Goal: Find specific page/section: Find specific page/section

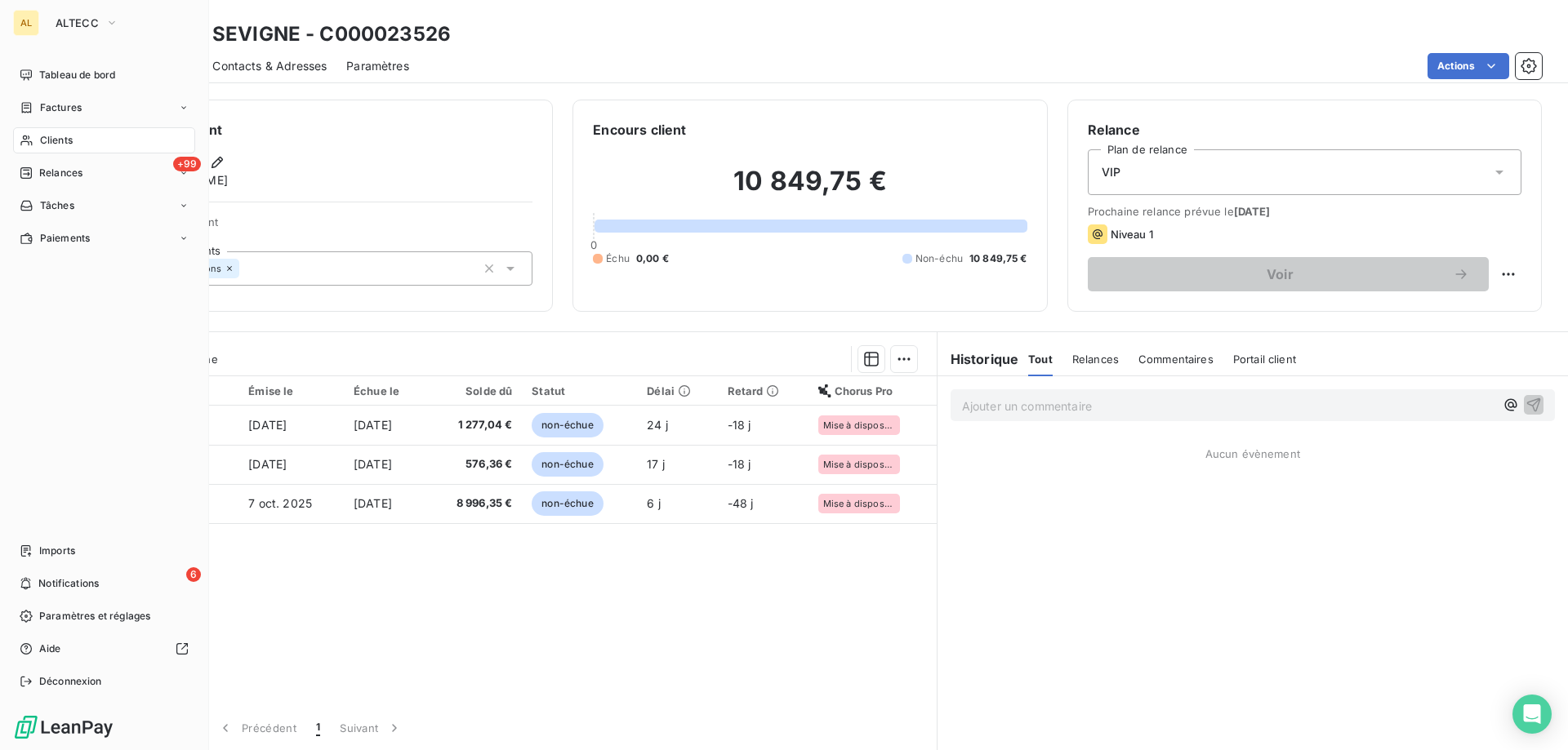
click at [37, 19] on div "AL" at bounding box center [26, 23] width 26 height 26
click at [63, 19] on span "ALTECC" at bounding box center [77, 22] width 43 height 13
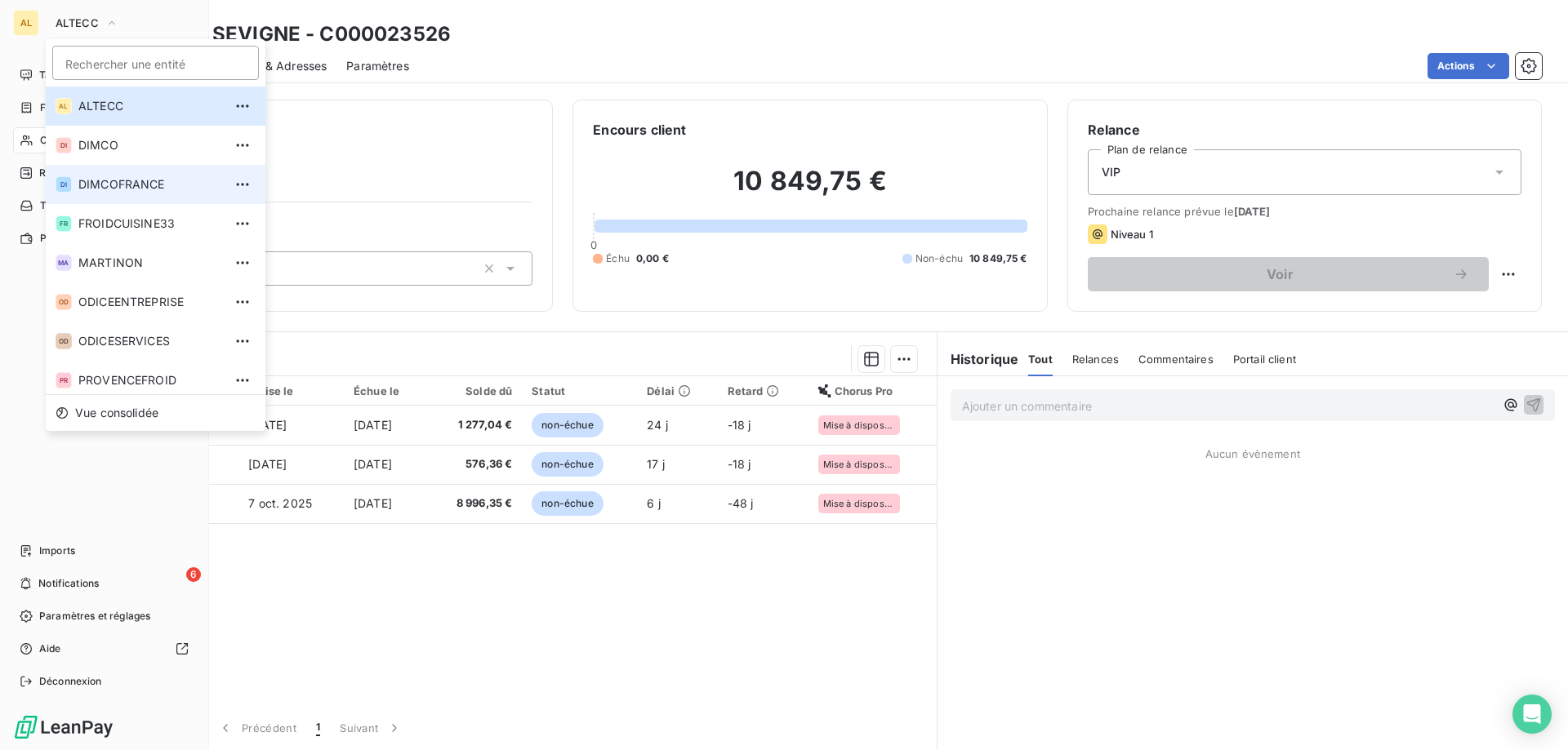
scroll to position [82, 0]
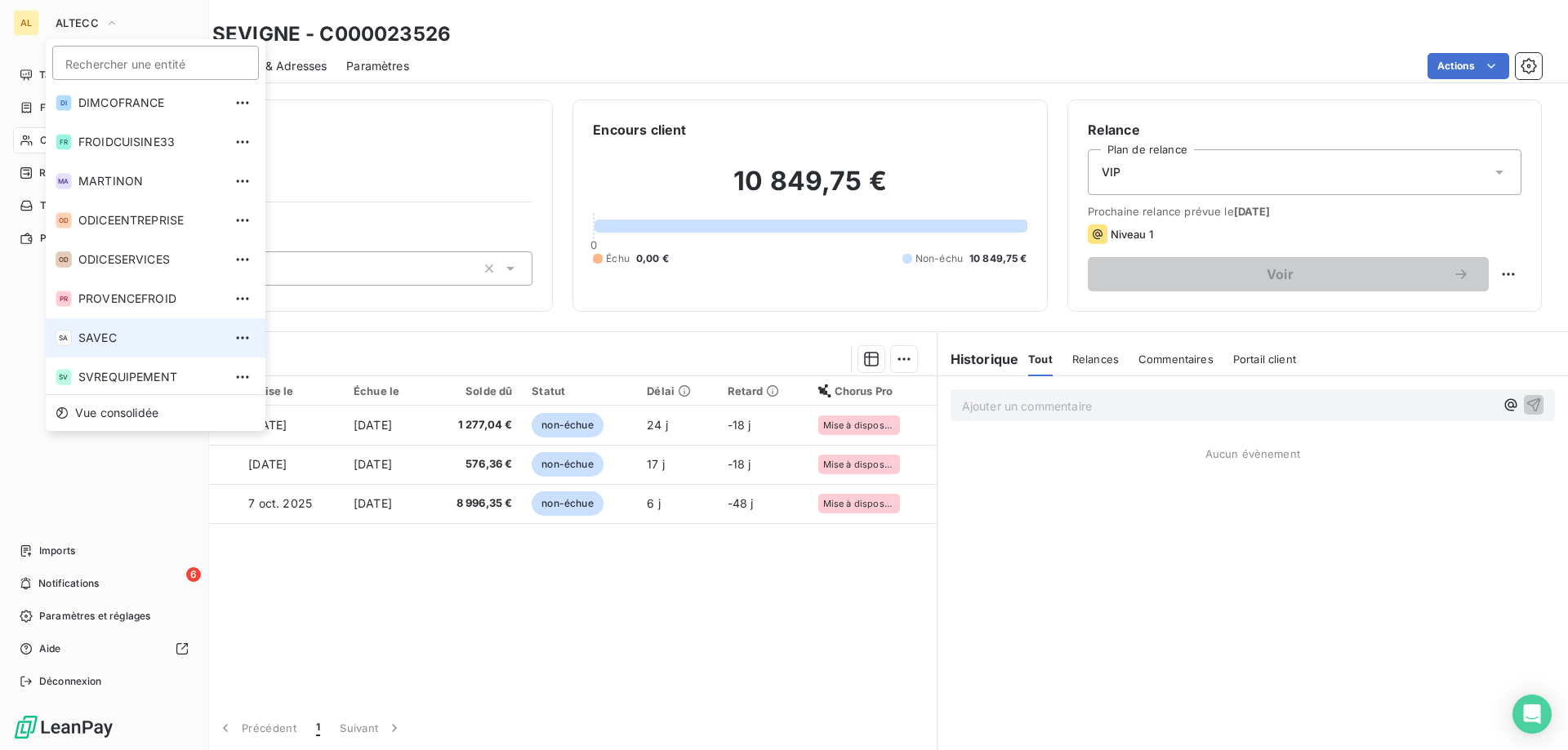
click at [123, 325] on li "SA SAVEC" at bounding box center [156, 337] width 220 height 39
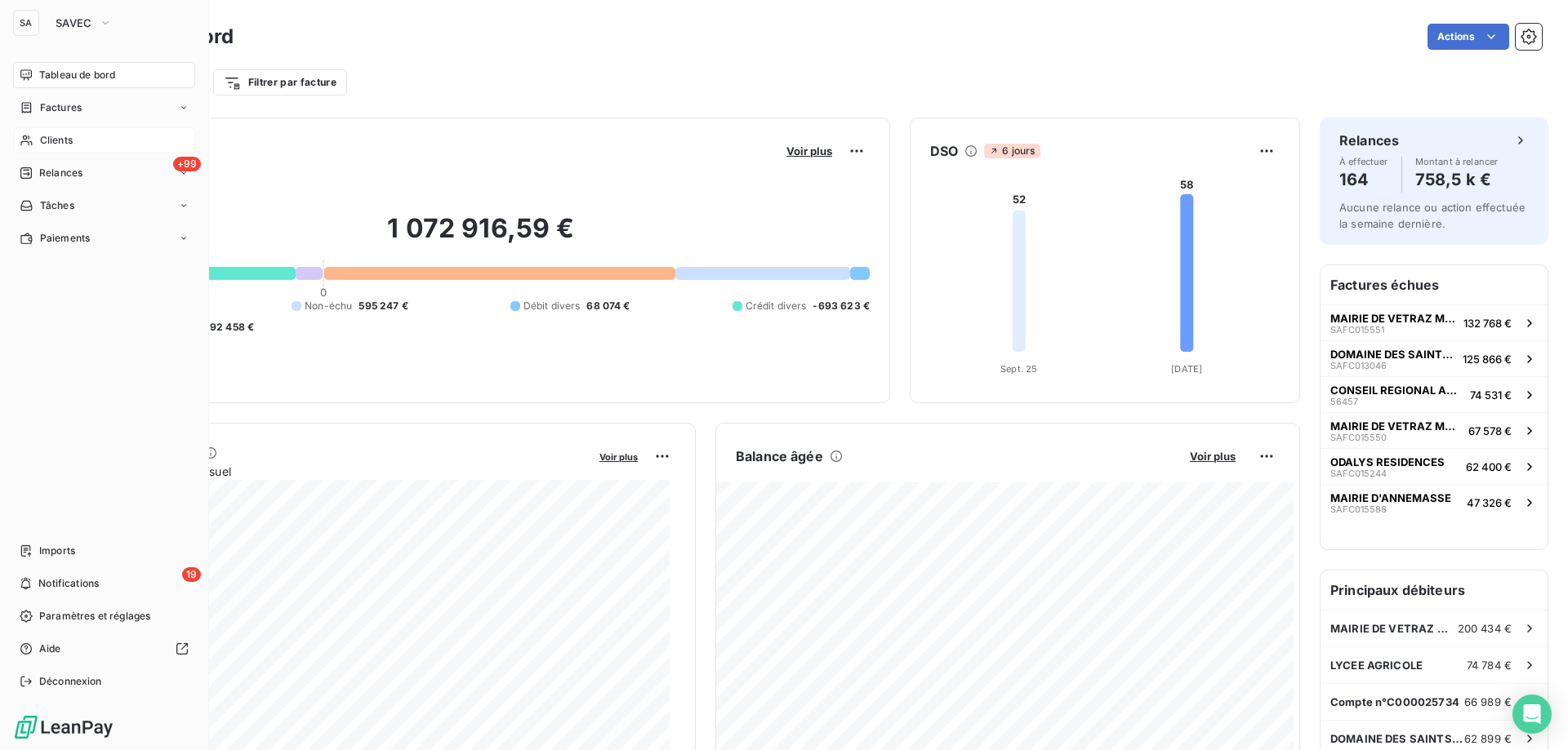
click at [100, 142] on div "Clients" at bounding box center [104, 140] width 182 height 26
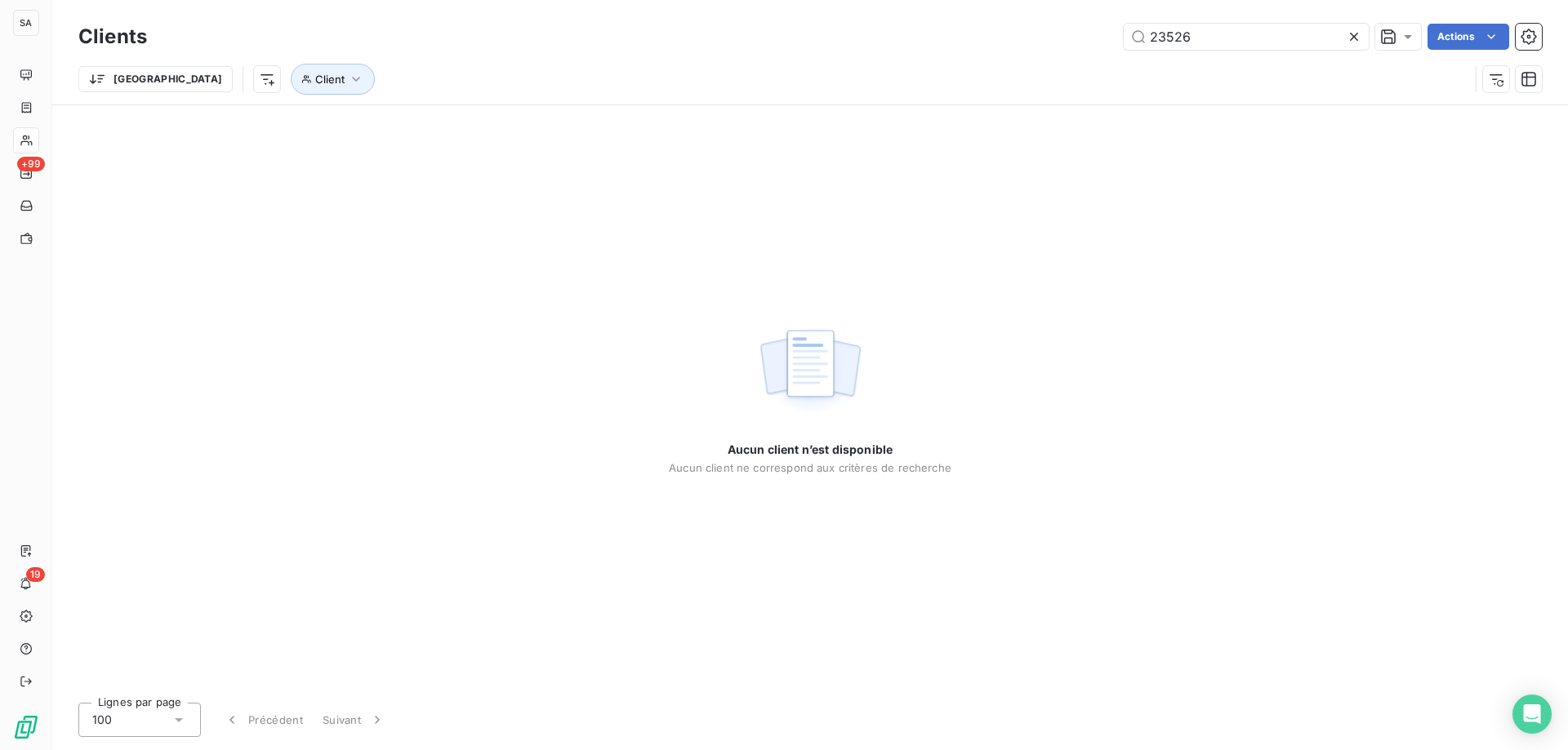
drag, startPoint x: 1270, startPoint y: 34, endPoint x: 998, endPoint y: 56, distance: 272.7
click at [1001, 55] on div "Clients 23526 Actions Trier Client" at bounding box center [809, 62] width 1463 height 85
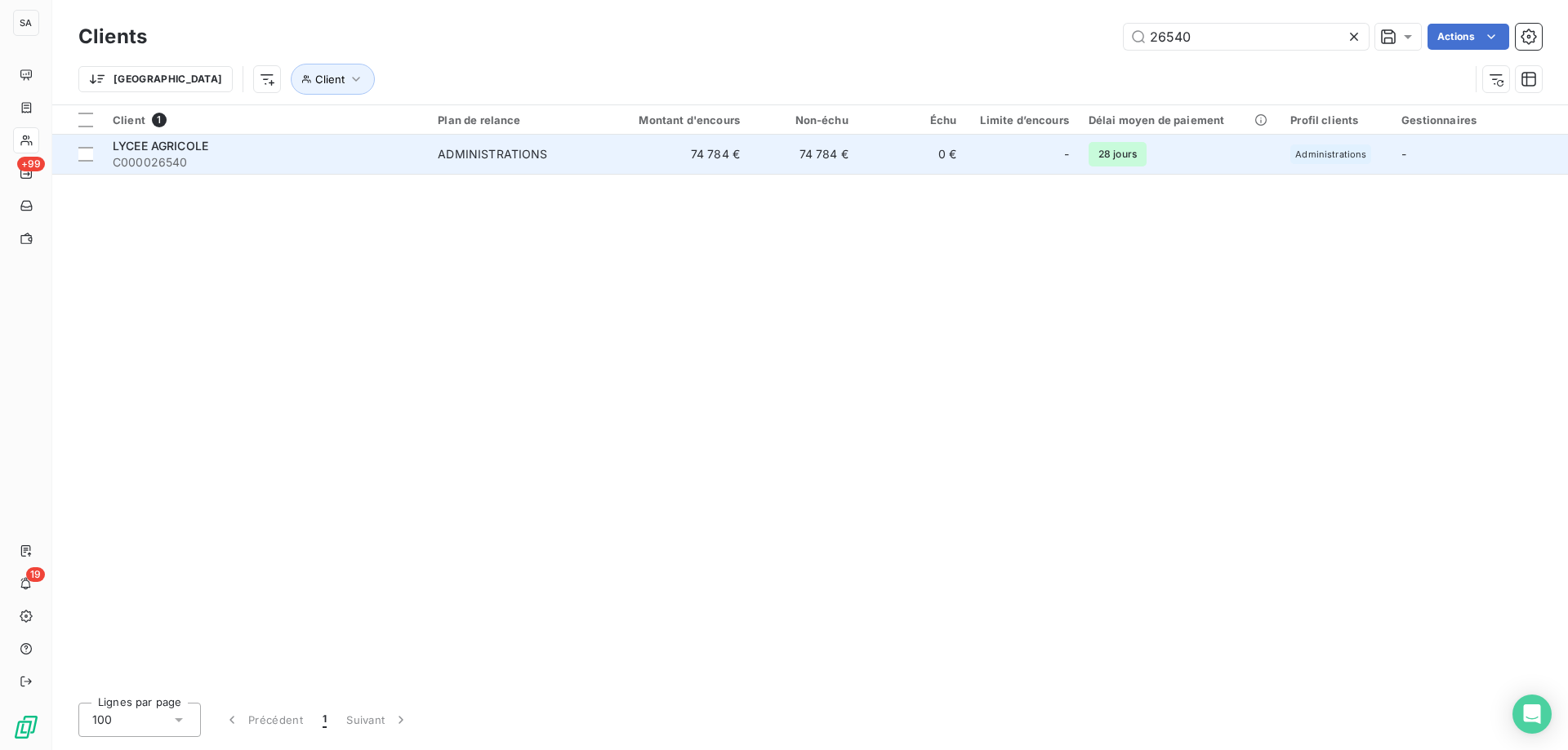
type input "26540"
click at [224, 157] on span "C000026540" at bounding box center [265, 162] width 305 height 16
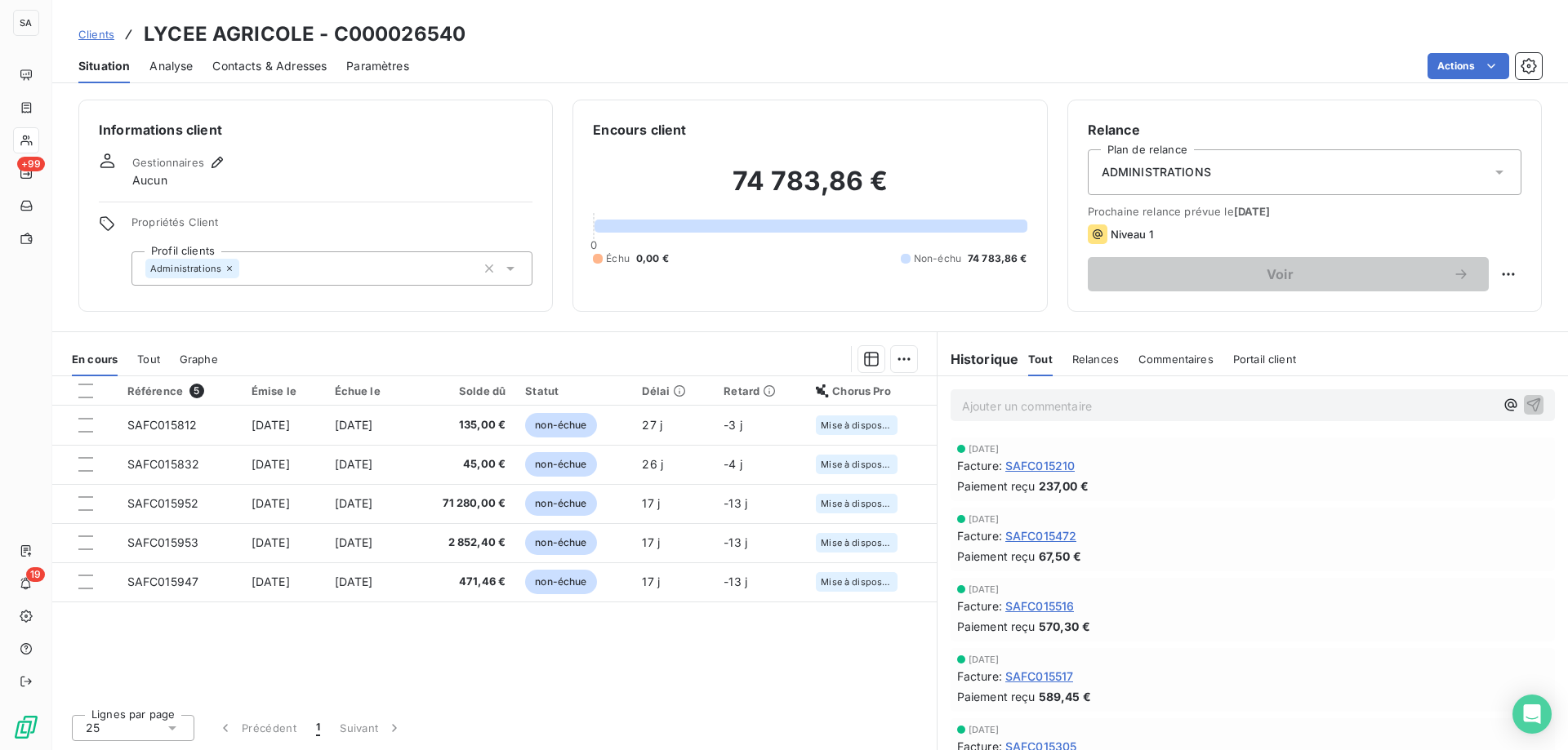
click at [105, 34] on span "Clients" at bounding box center [96, 34] width 36 height 13
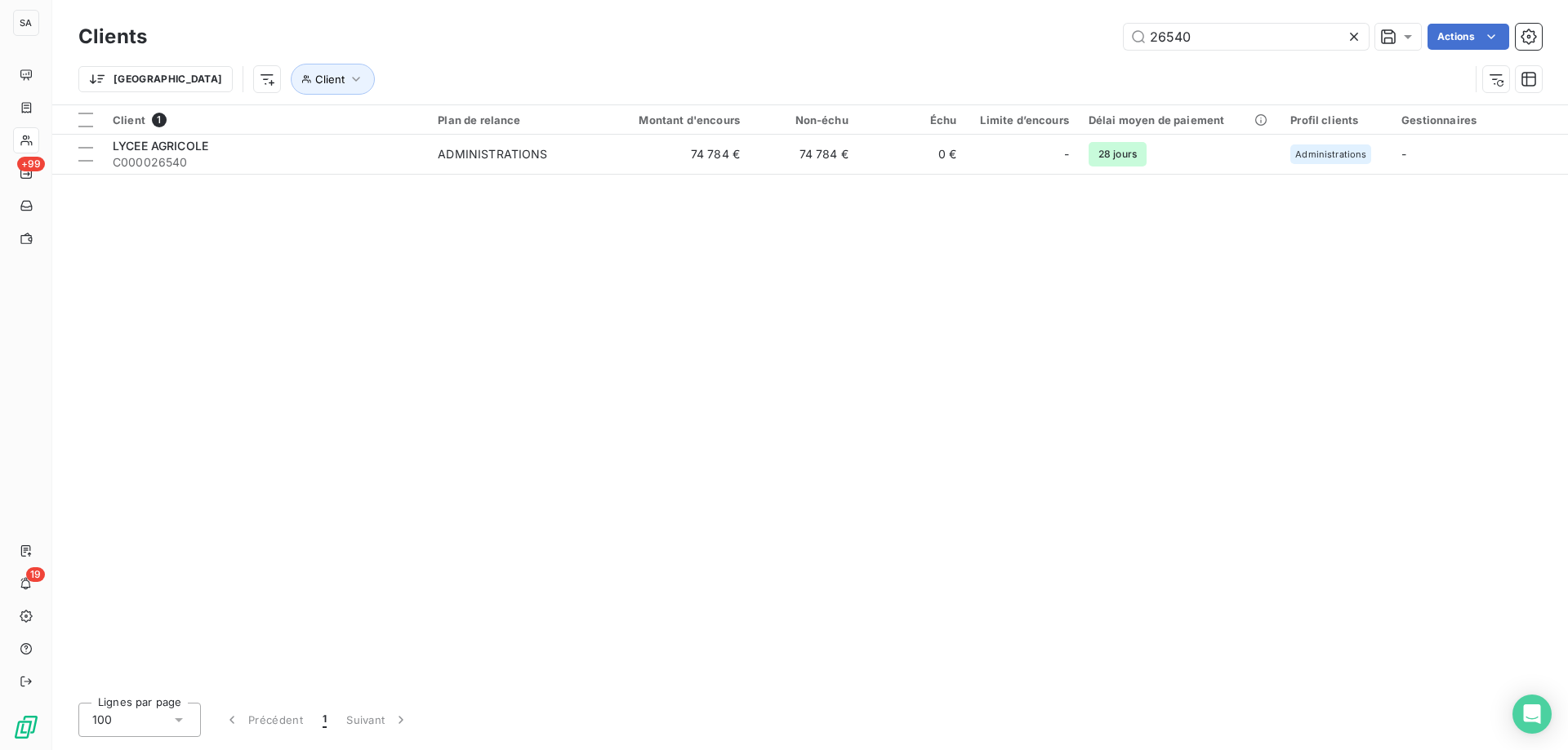
drag, startPoint x: 1195, startPoint y: 38, endPoint x: 934, endPoint y: 73, distance: 263.8
click at [975, 69] on div "Clients 26540 Actions Trier Client" at bounding box center [809, 62] width 1463 height 85
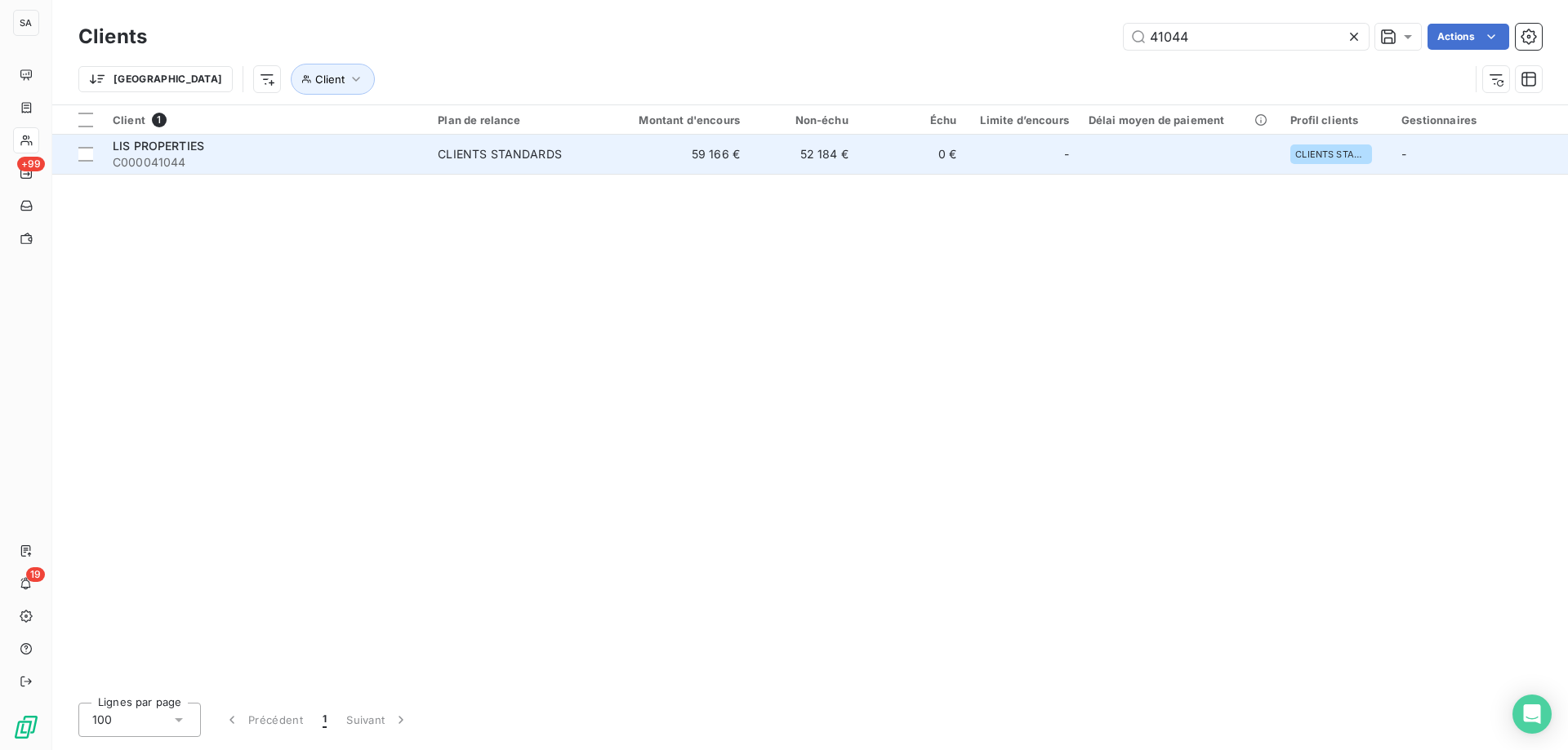
type input "41044"
click at [218, 140] on div "LIS PROPERTIES" at bounding box center [265, 146] width 305 height 16
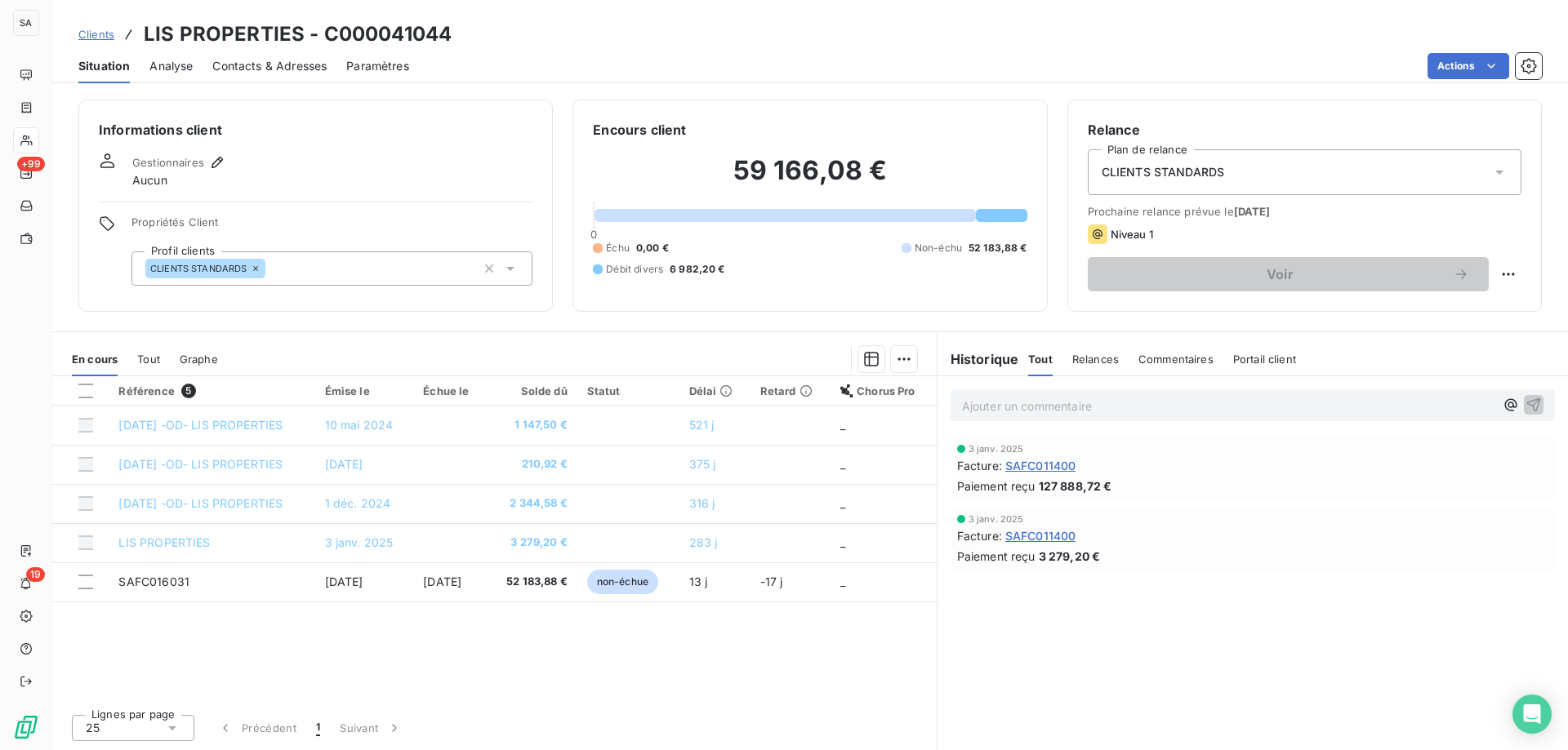
click at [296, 56] on div "Contacts & Adresses" at bounding box center [269, 66] width 114 height 34
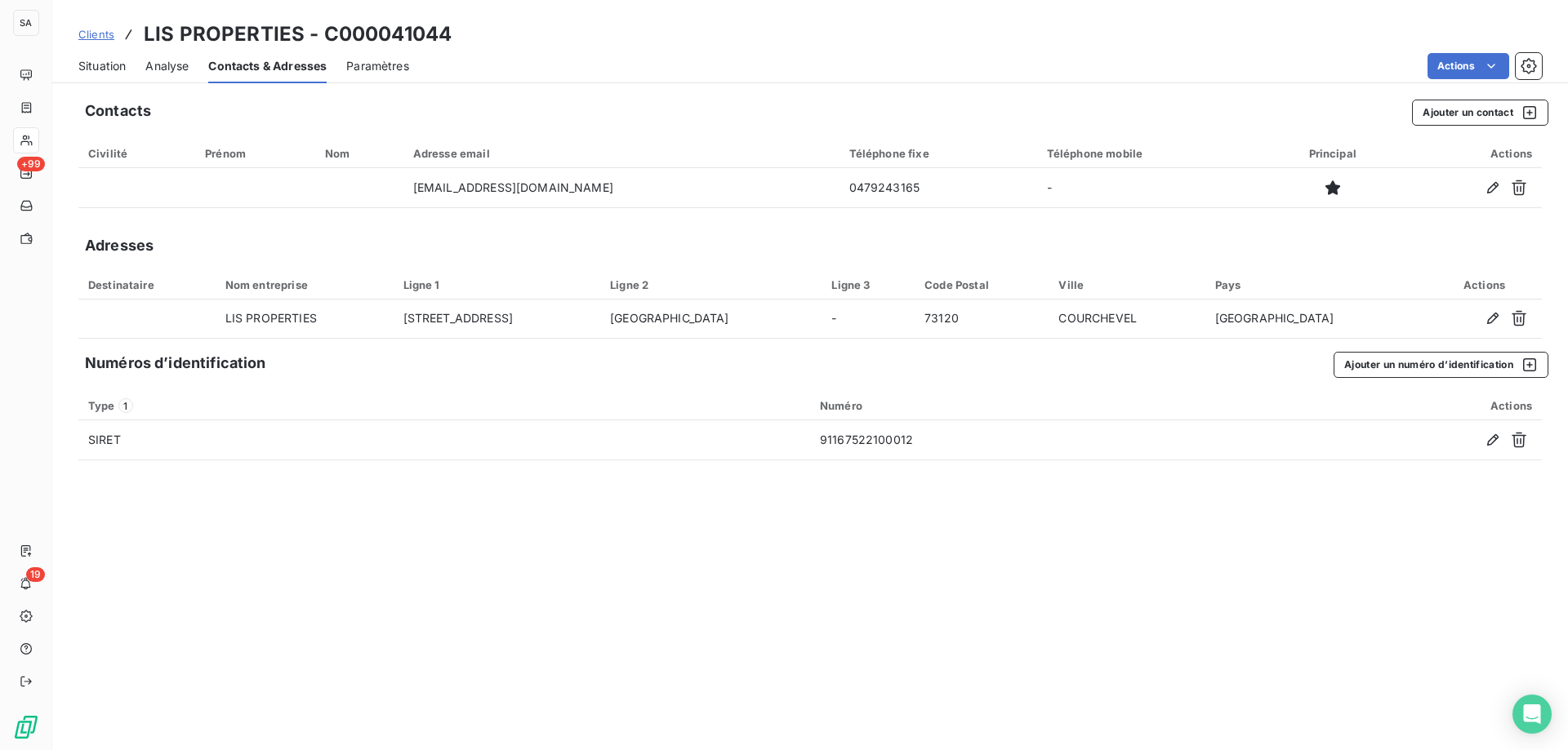
click at [116, 60] on span "Situation" at bounding box center [101, 66] width 47 height 16
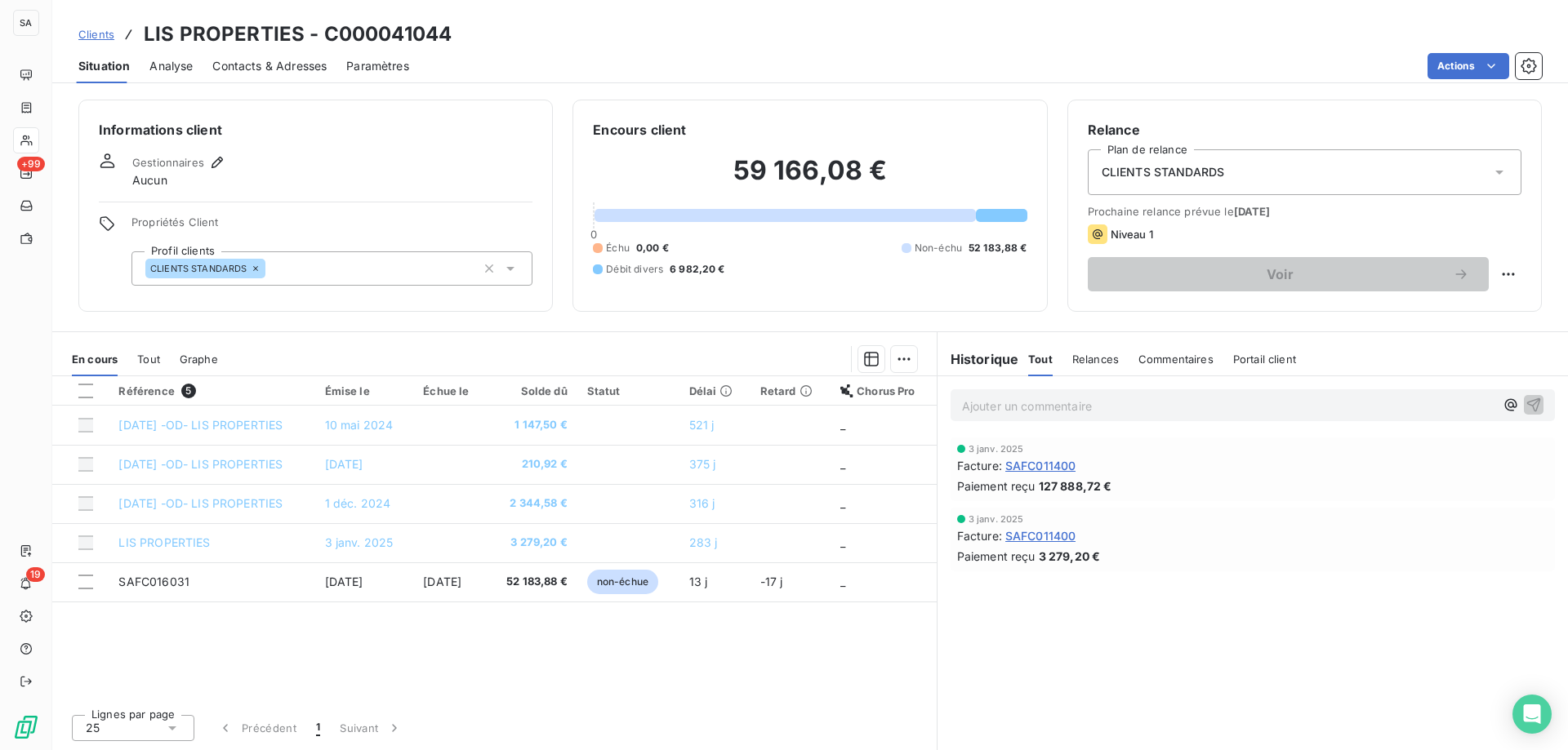
click at [96, 26] on link "Clients" at bounding box center [96, 34] width 36 height 16
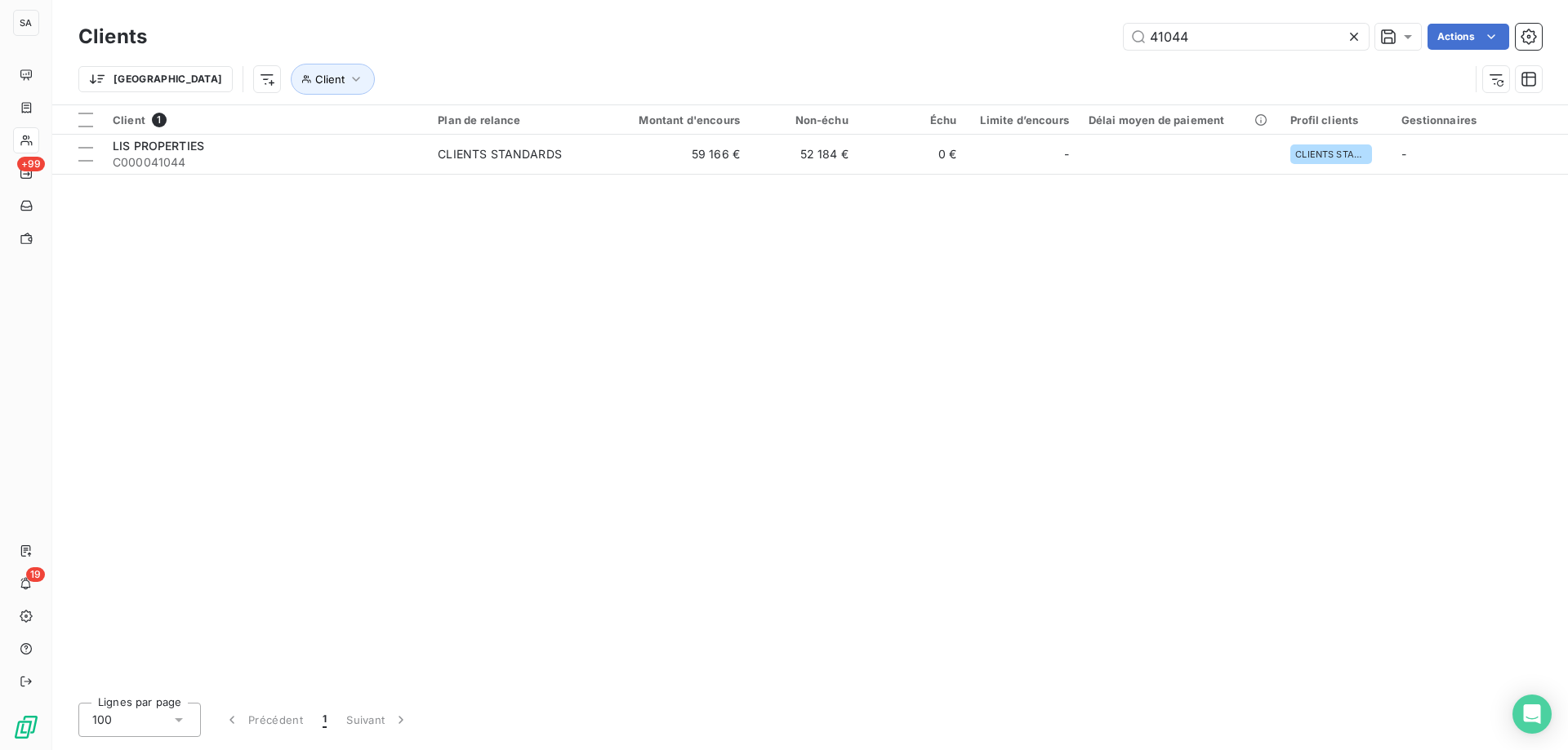
drag, startPoint x: 1195, startPoint y: 38, endPoint x: 930, endPoint y: 100, distance: 271.9
click at [932, 114] on div "Clients 41044 Actions Trier Client Client 1 Plan de relance Montant d'encours N…" at bounding box center [810, 375] width 1516 height 750
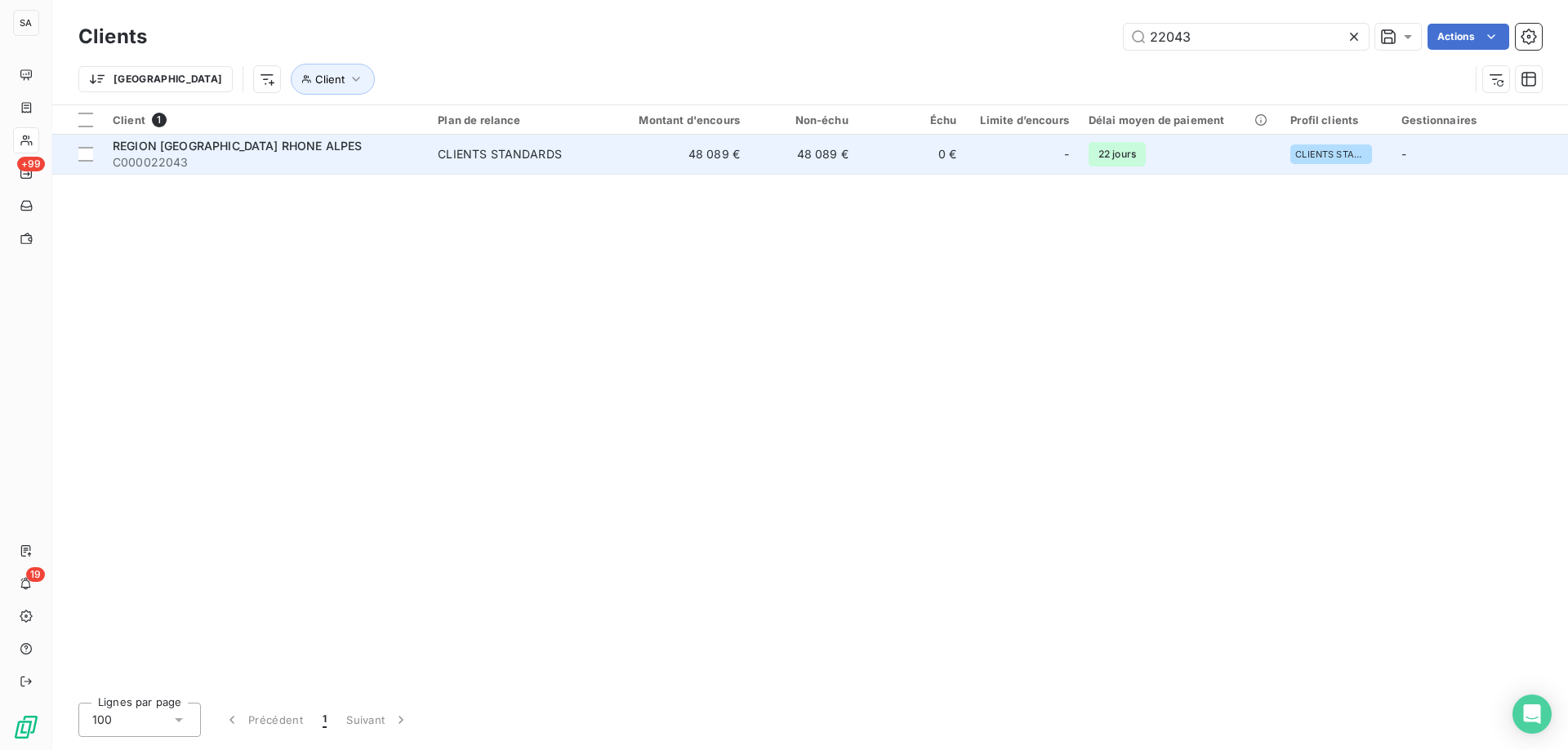
type input "22043"
click at [348, 145] on div "REGION [GEOGRAPHIC_DATA] RHONE ALPES" at bounding box center [265, 146] width 305 height 16
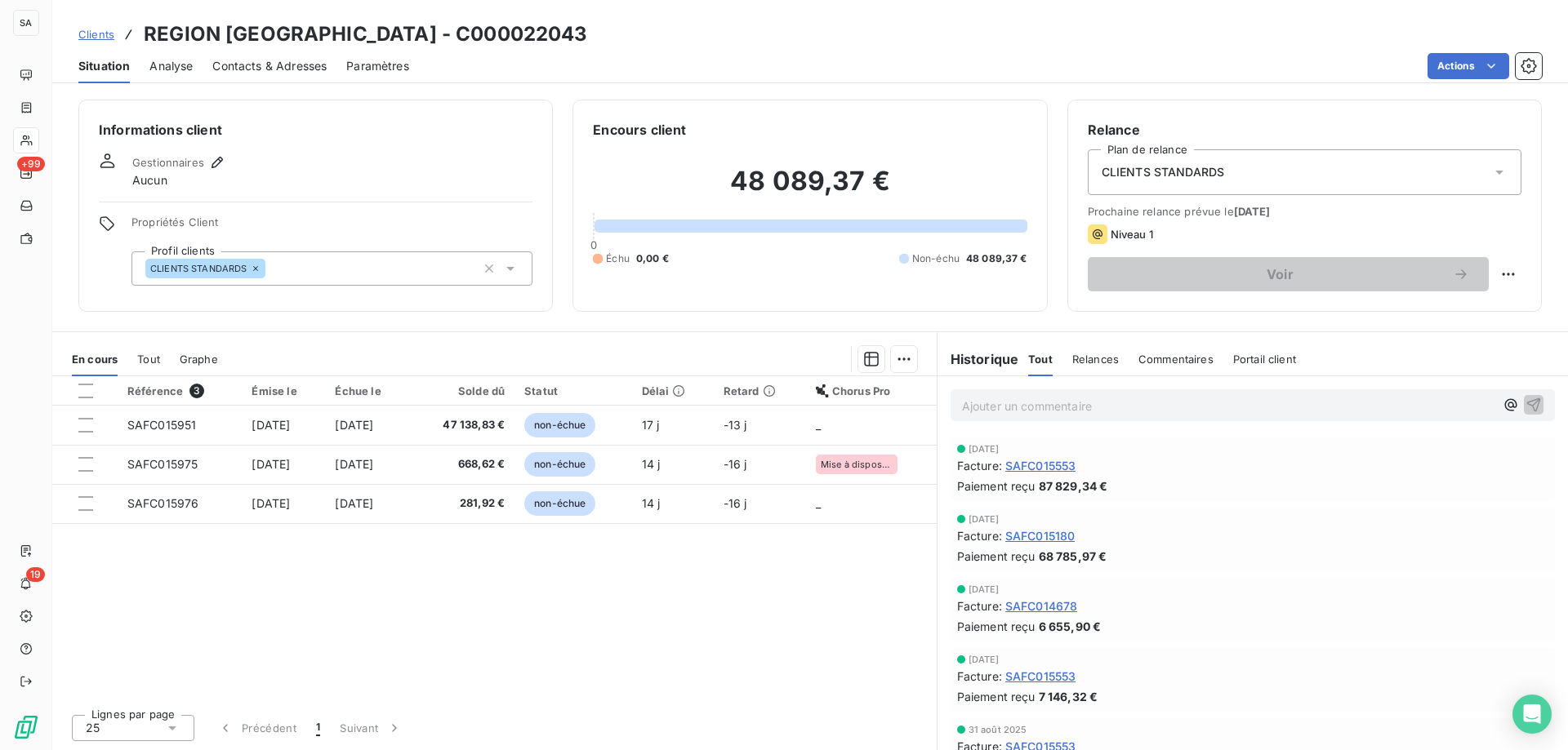
click at [96, 30] on span "Clients" at bounding box center [96, 34] width 36 height 13
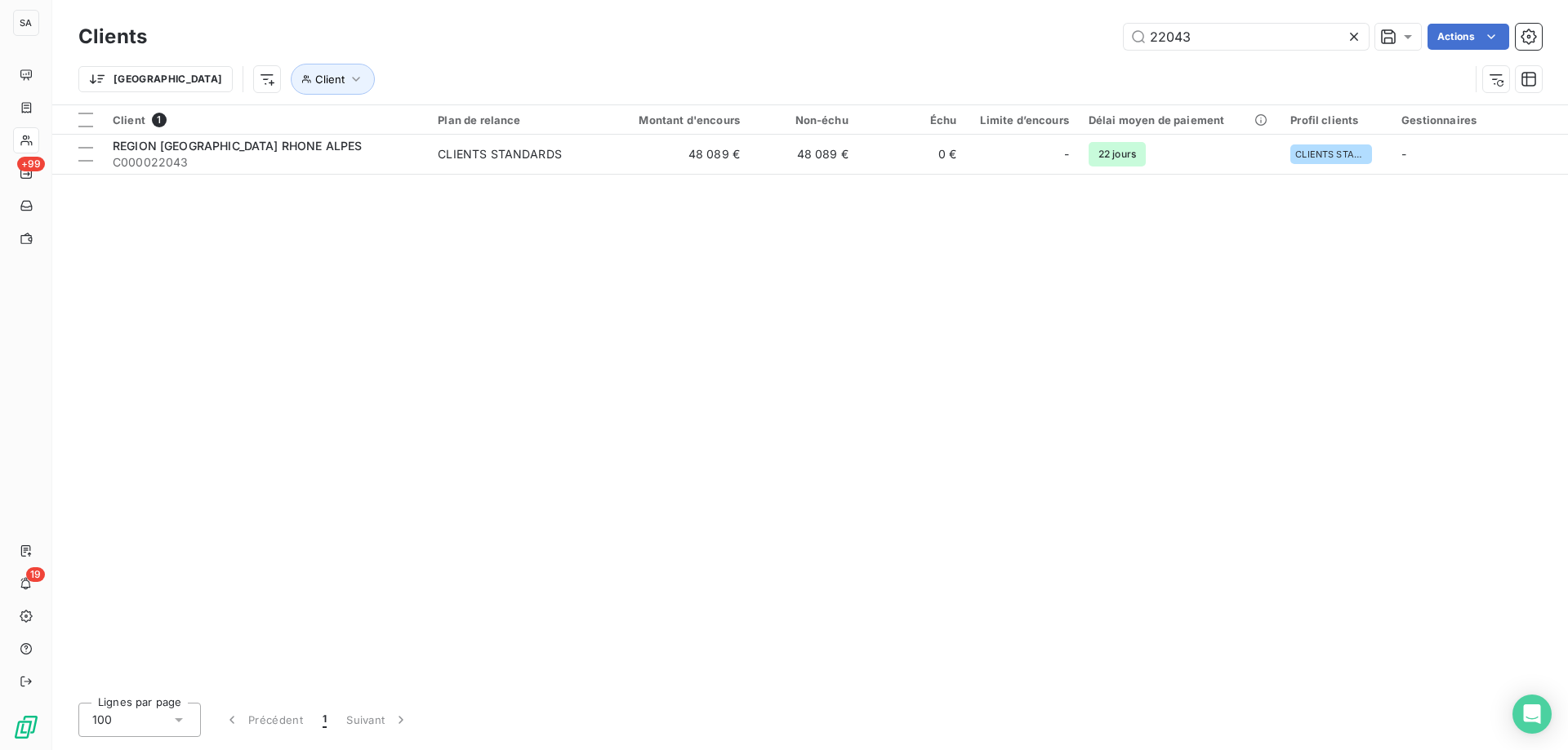
drag, startPoint x: 1231, startPoint y: 35, endPoint x: 866, endPoint y: 52, distance: 364.6
click at [870, 52] on div "Clients 22043 Actions" at bounding box center [809, 37] width 1463 height 34
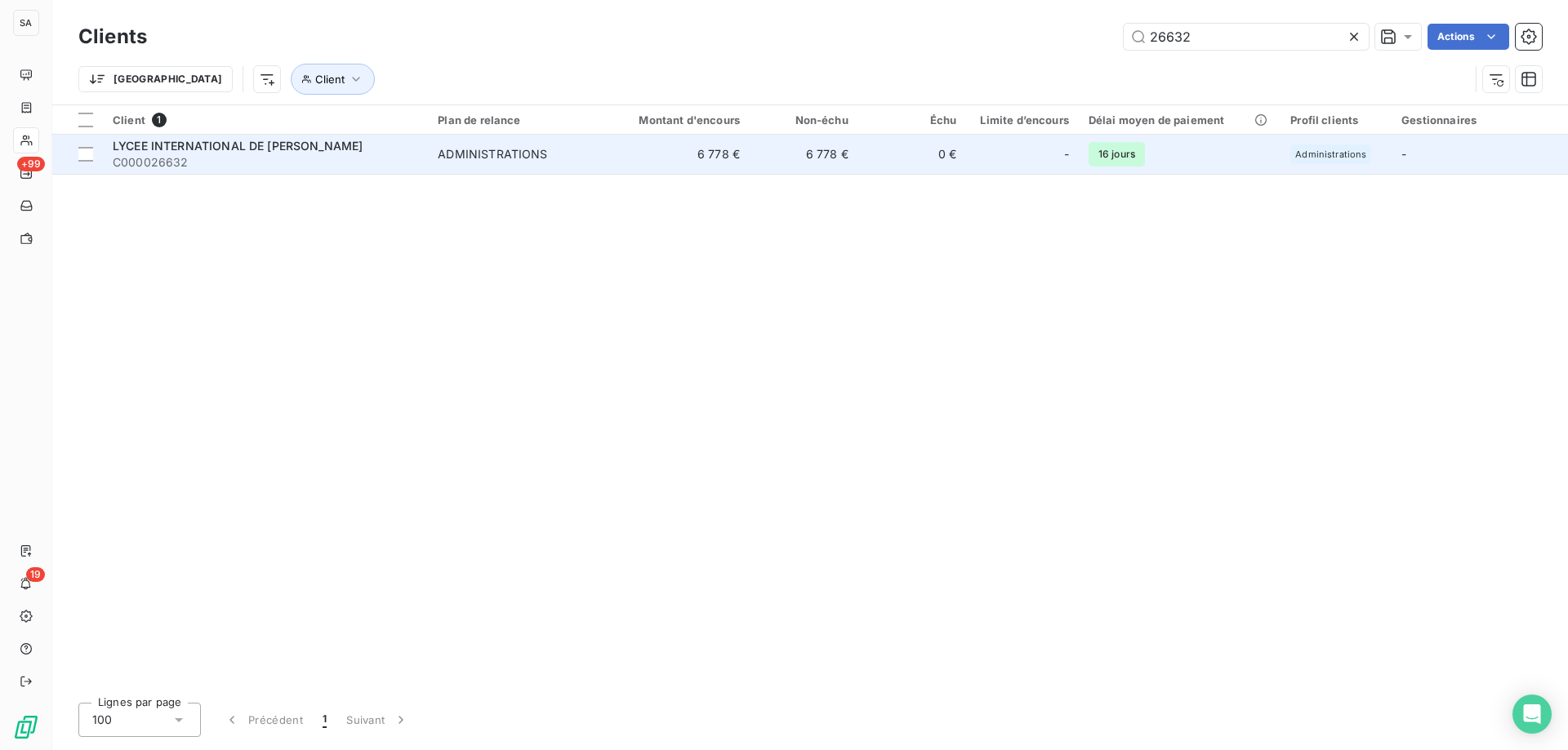
type input "26632"
click at [234, 145] on span "LYCEE INTERNATIONAL DE [PERSON_NAME]" at bounding box center [238, 146] width 250 height 14
